Goal: Information Seeking & Learning: Understand process/instructions

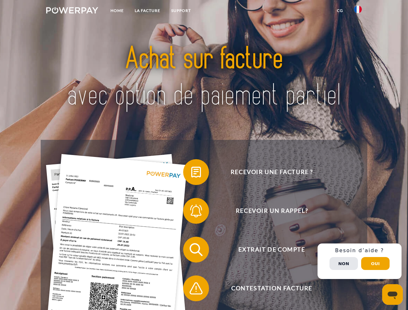
click at [72, 11] on img at bounding box center [72, 10] width 52 height 6
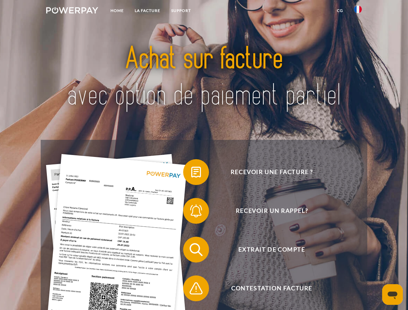
click at [358, 11] on img at bounding box center [358, 9] width 8 height 8
click at [340, 11] on link "CG" at bounding box center [339, 11] width 17 height 12
click at [191, 173] on span at bounding box center [186, 172] width 32 height 32
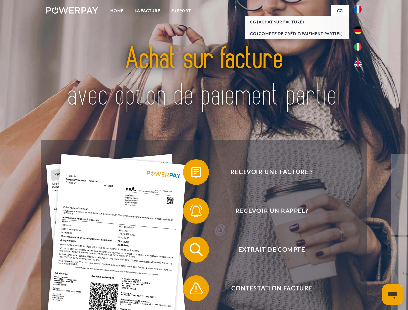
click at [191, 212] on span at bounding box center [186, 211] width 32 height 32
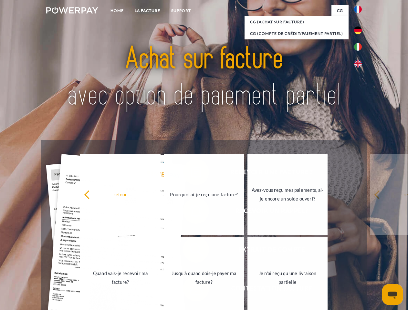
click at [191, 251] on link "Jusqu'à quand dois-je payer ma facture?" at bounding box center [204, 277] width 80 height 81
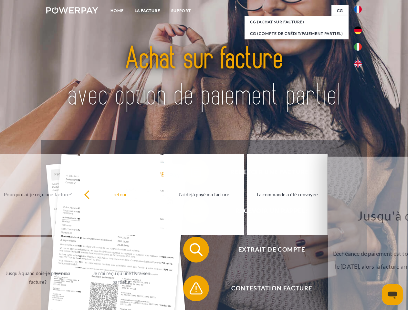
click at [191, 290] on span at bounding box center [186, 288] width 32 height 32
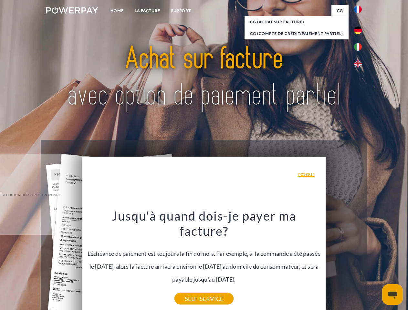
click at [359, 261] on div "Recevoir une facture ? Recevoir un rappel? Extrait de compte retour" at bounding box center [204, 269] width 326 height 258
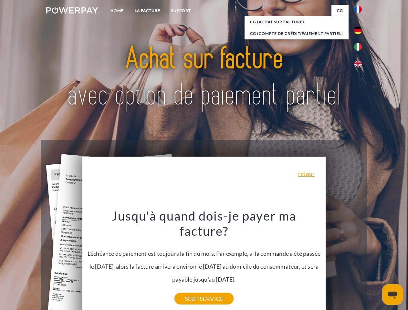
click at [343, 262] on span "Extrait de compte" at bounding box center [271, 250] width 158 height 26
click at [375, 263] on header "Home LA FACTURE Support" at bounding box center [204, 223] width 408 height 446
